Goal: Task Accomplishment & Management: Manage account settings

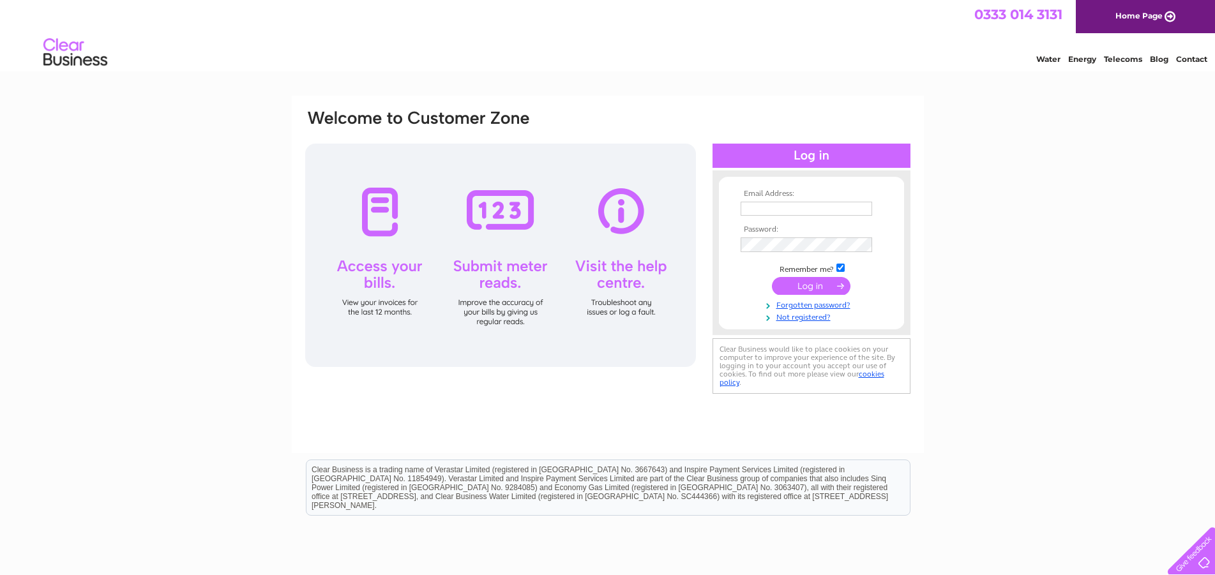
type input "[EMAIL_ADDRESS][DOMAIN_NAME]"
click at [799, 284] on input "submit" at bounding box center [811, 286] width 79 height 18
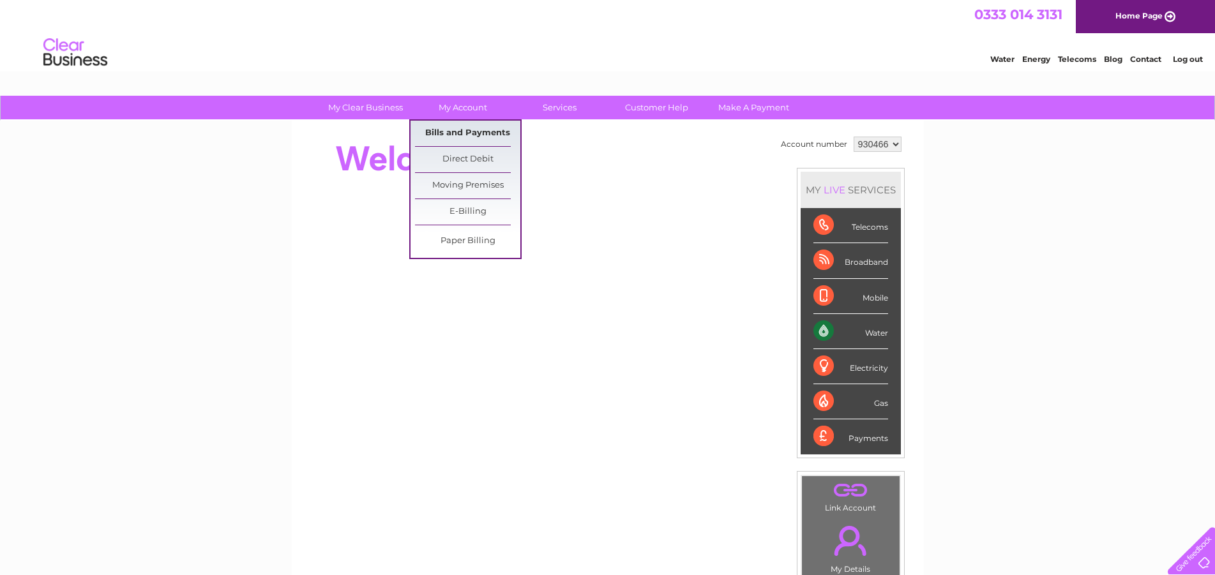
click at [472, 131] on link "Bills and Payments" at bounding box center [467, 134] width 105 height 26
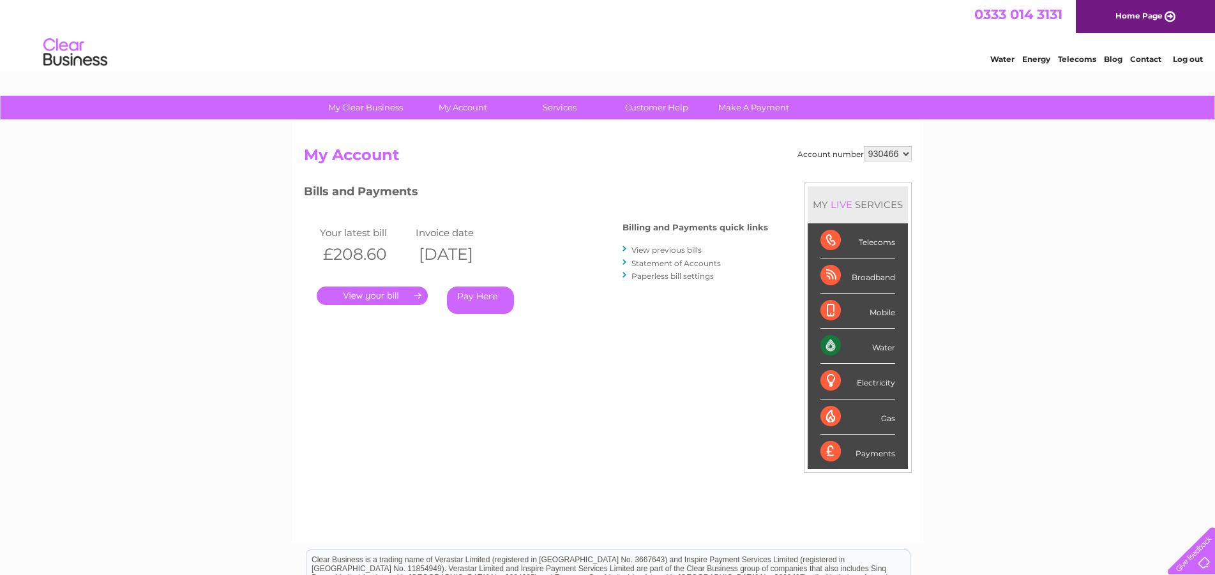
click at [388, 287] on link "." at bounding box center [372, 296] width 111 height 19
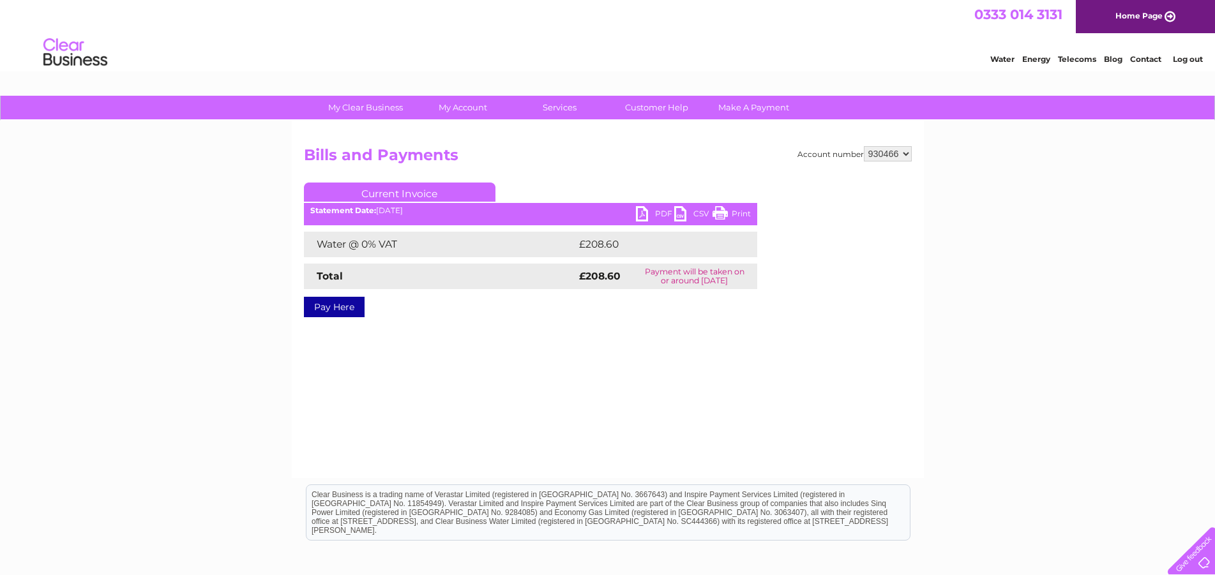
click at [659, 211] on link "PDF" at bounding box center [655, 215] width 38 height 19
